Goal: Find specific page/section: Find specific page/section

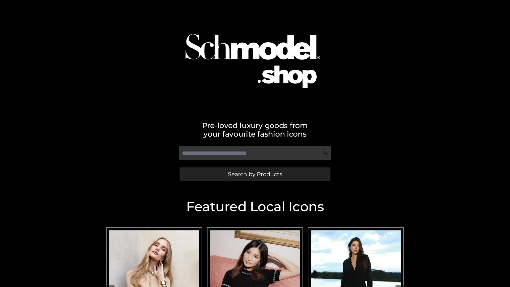
click at [255, 174] on span "Search by Products" at bounding box center [255, 174] width 54 height 6
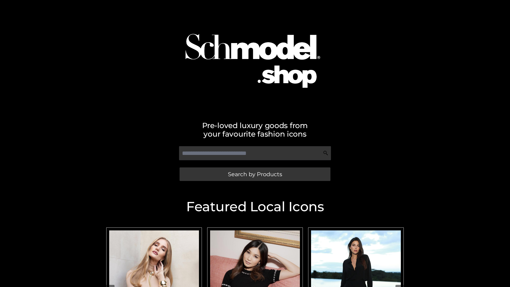
click at [255, 174] on span "Search by Products" at bounding box center [255, 174] width 54 height 6
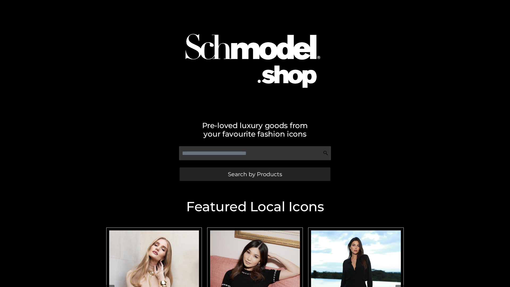
click at [255, 174] on span "Search by Products" at bounding box center [255, 174] width 54 height 6
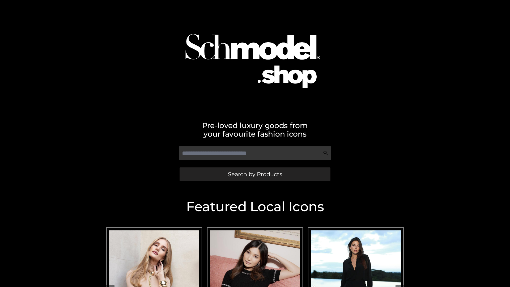
click at [255, 174] on span "Search by Products" at bounding box center [255, 174] width 54 height 6
